Goal: Task Accomplishment & Management: Manage account settings

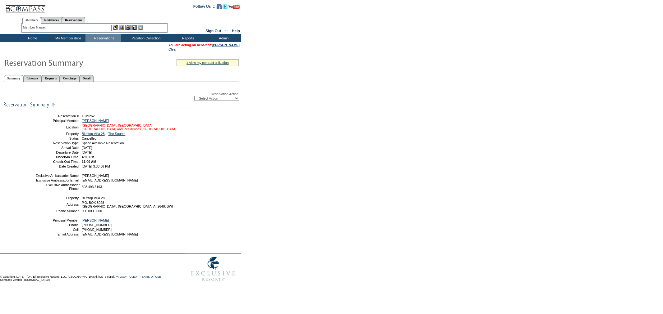
click at [139, 126] on link "Anguilla, British West Indies - Four Seasons Resort and Residences Anguilla" at bounding box center [129, 127] width 94 height 7
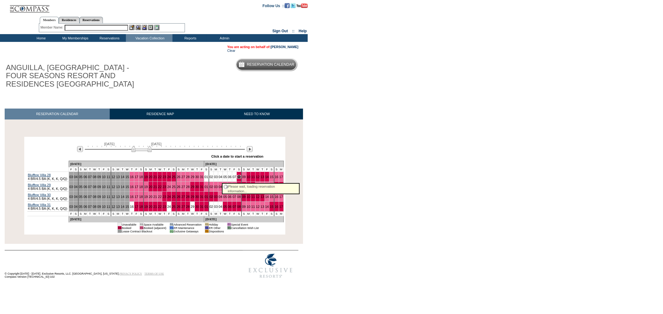
click at [237, 178] on link "08" at bounding box center [239, 177] width 4 height 4
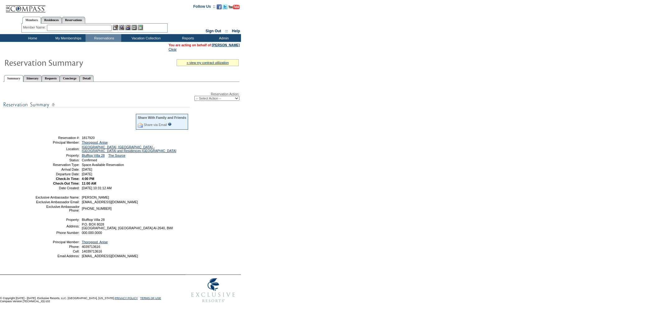
click at [210, 98] on select "-- Select Action -- Modify Reservation Dates Modify Reservation Cost Modify Occ…" at bounding box center [216, 98] width 45 height 5
select select "CancelRes"
click at [194, 96] on select "-- Select Action -- Modify Reservation Dates Modify Reservation Cost Modify Occ…" at bounding box center [216, 98] width 45 height 5
